Goal: Find specific page/section: Find specific page/section

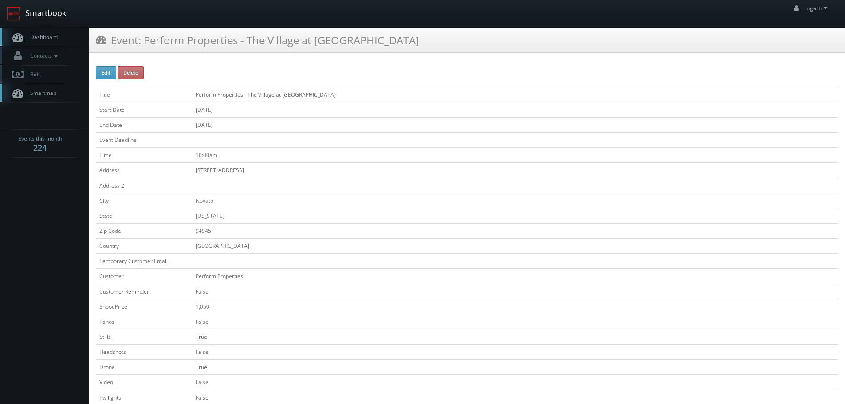
click at [48, 19] on link "Smartbook" at bounding box center [36, 13] width 73 height 27
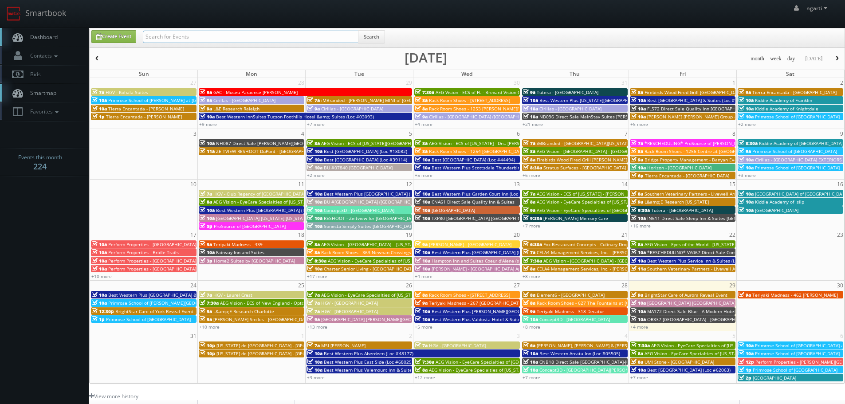
click at [166, 36] on input "text" at bounding box center [250, 37] width 215 height 12
click at [114, 156] on td at bounding box center [144, 158] width 108 height 41
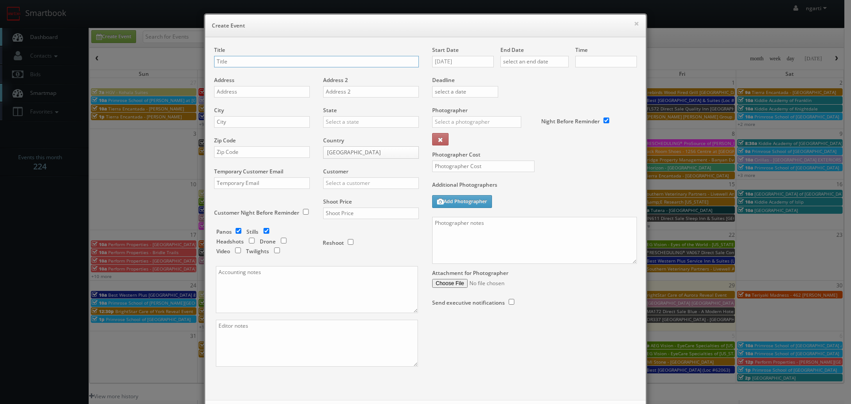
checkbox input "true"
type input "10:00am"
checkbox input "true"
click at [173, 52] on div "× Create Event Title Address Address 2 City State Alabama Alaska Arizona Arkans…" at bounding box center [425, 202] width 851 height 404
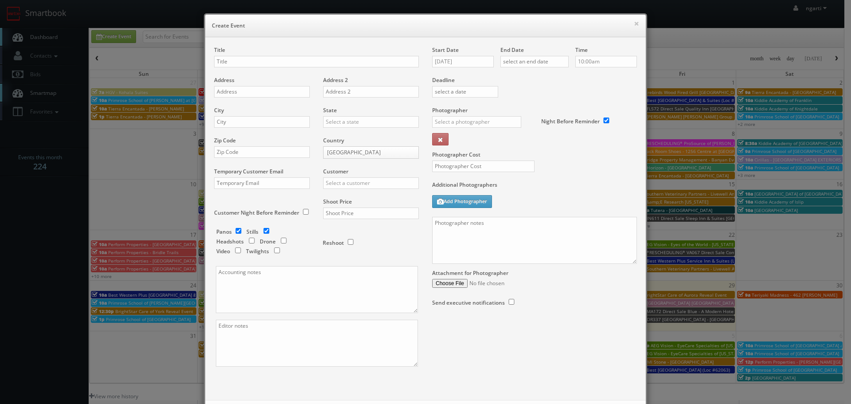
click at [173, 39] on div "× Create Event Title Address Address 2 City State Alabama Alaska Arizona Arkans…" at bounding box center [425, 202] width 851 height 404
click at [634, 27] on button "×" at bounding box center [636, 23] width 5 height 6
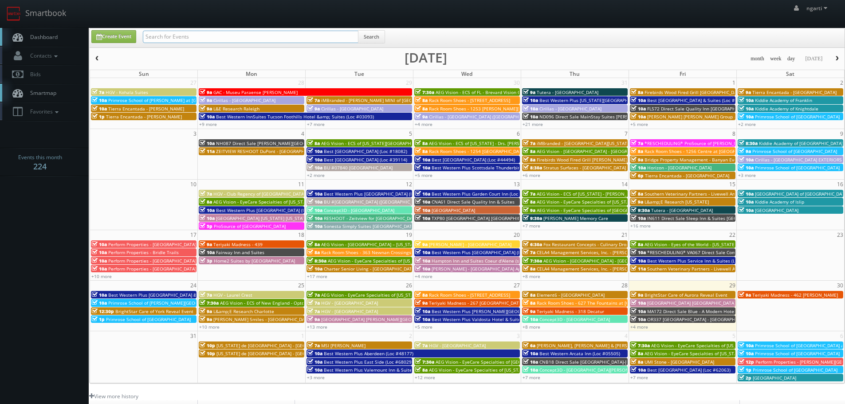
click at [309, 39] on input "text" at bounding box center [250, 37] width 215 height 12
type input "05665"
drag, startPoint x: 341, startPoint y: 40, endPoint x: 380, endPoint y: 44, distance: 40.1
click at [350, 40] on input "05665" at bounding box center [250, 37] width 215 height 12
click at [380, 44] on span "Search" at bounding box center [371, 38] width 27 height 17
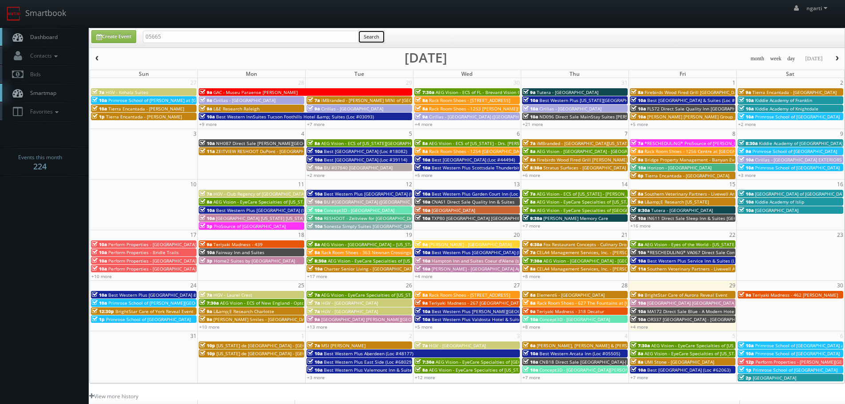
click at [377, 37] on button "Search" at bounding box center [371, 36] width 27 height 13
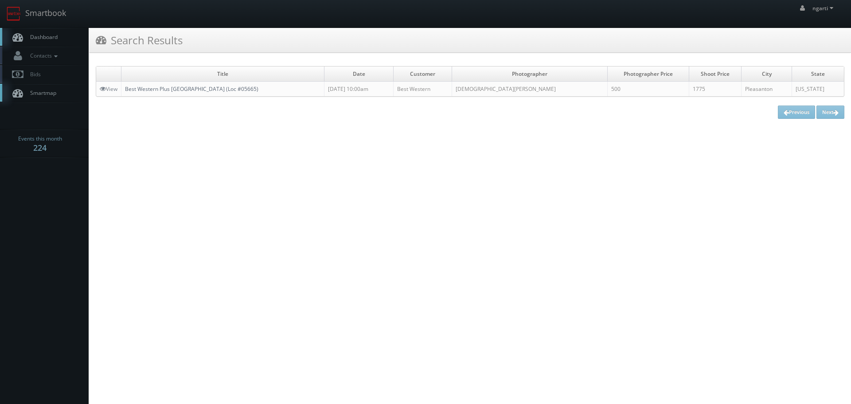
click at [217, 86] on link "Best Western Plus [GEOGRAPHIC_DATA] (Loc #05665)" at bounding box center [191, 89] width 133 height 8
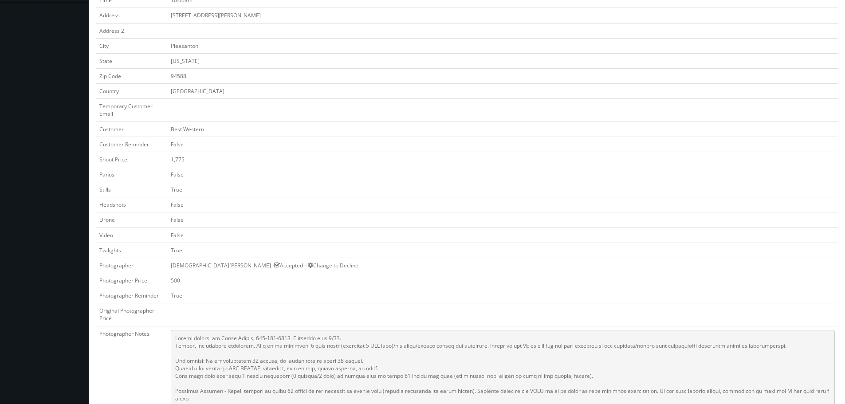
scroll to position [266, 0]
